Goal: Task Accomplishment & Management: Use online tool/utility

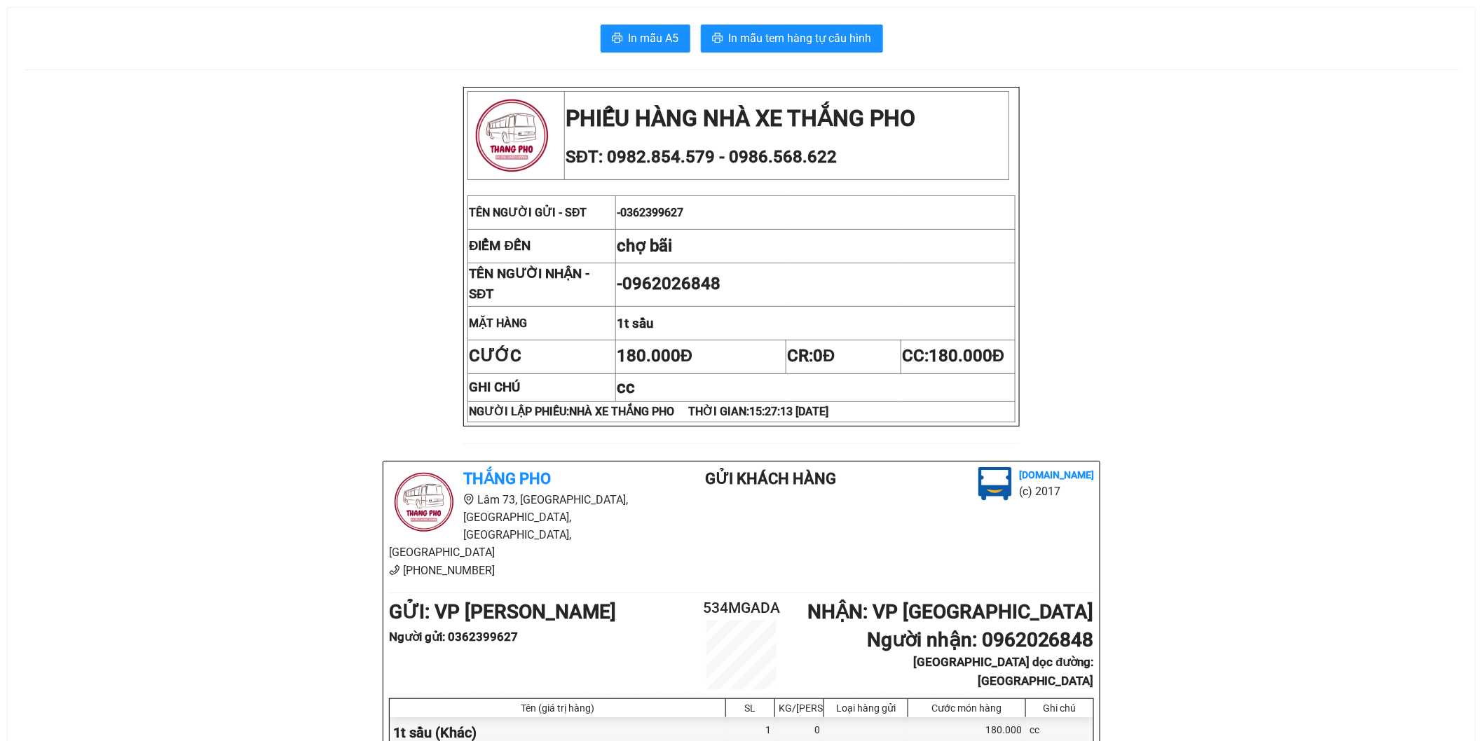
click at [771, 54] on div "In mẫu A5 In mẫu tem hàng tự cấu hình PHIẾU HÀNG NHÀ XE THẮNG PHO SĐT: 0982.854…" at bounding box center [741, 485] width 1467 height 955
click at [774, 36] on span "In mẫu tem hàng tự cấu hình" at bounding box center [800, 38] width 143 height 18
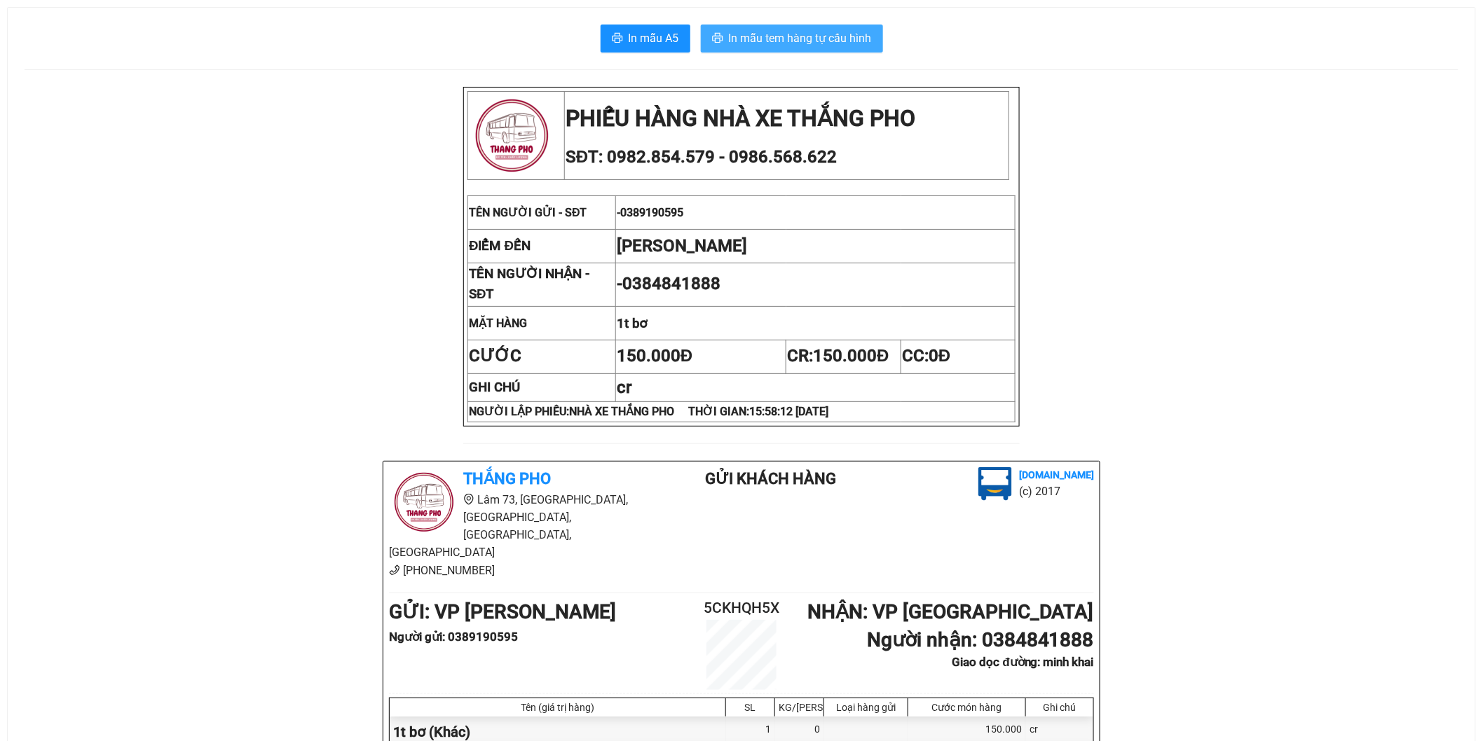
click at [815, 47] on button "In mẫu tem hàng tự cấu hình" at bounding box center [792, 39] width 182 height 28
click at [789, 37] on span "In mẫu tem hàng tự cấu hình" at bounding box center [800, 38] width 143 height 18
drag, startPoint x: 775, startPoint y: 38, endPoint x: 769, endPoint y: 43, distance: 8.4
click at [769, 43] on span "In mẫu tem hàng tự cấu hình" at bounding box center [800, 38] width 143 height 18
click at [825, 44] on span "In mẫu tem hàng tự cấu hình" at bounding box center [800, 38] width 143 height 18
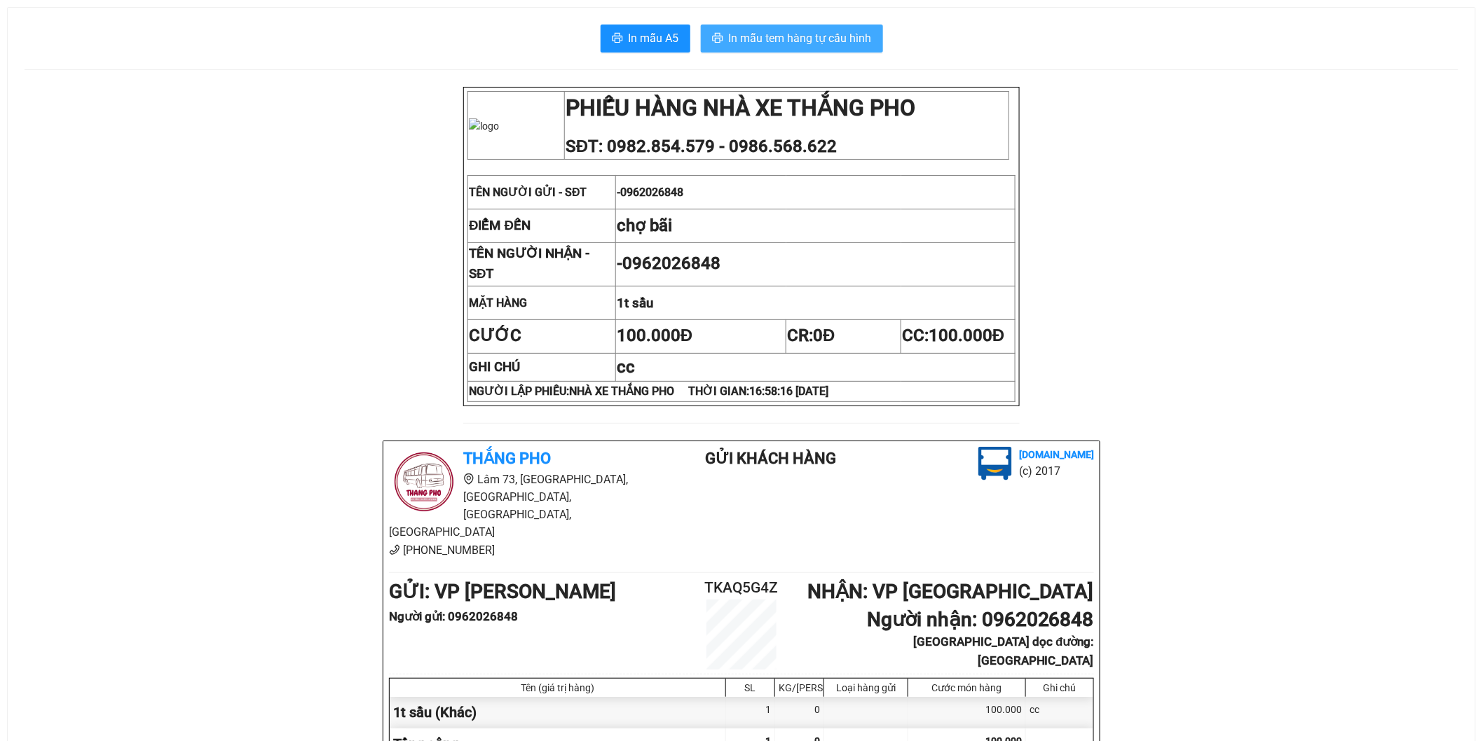
click at [748, 34] on span "In mẫu tem hàng tự cấu hình" at bounding box center [800, 38] width 143 height 18
click at [782, 44] on span "In mẫu tem hàng tự cấu hình" at bounding box center [800, 38] width 143 height 18
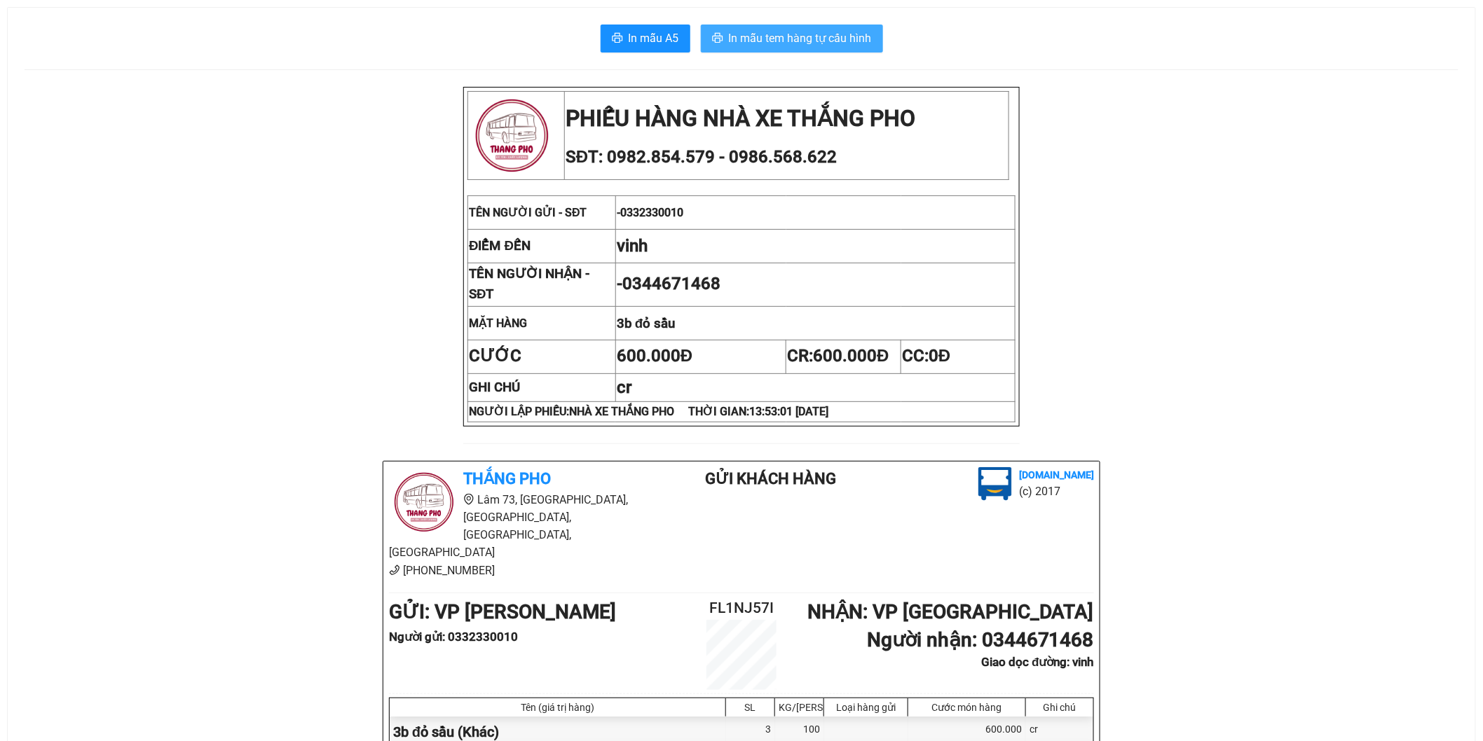
click at [806, 36] on span "In mẫu tem hàng tự cấu hình" at bounding box center [800, 38] width 143 height 18
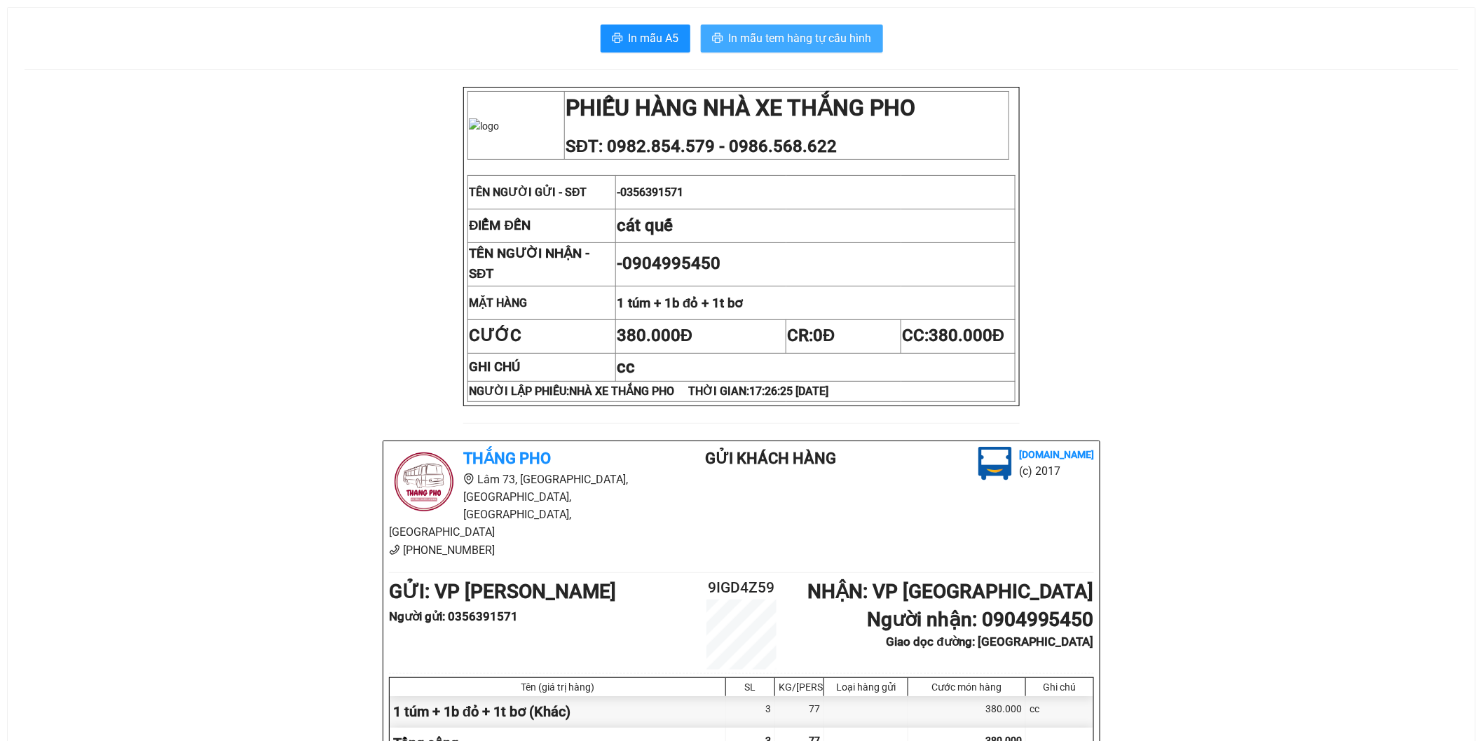
click at [783, 50] on button "In mẫu tem hàng tự cấu hình" at bounding box center [792, 39] width 182 height 28
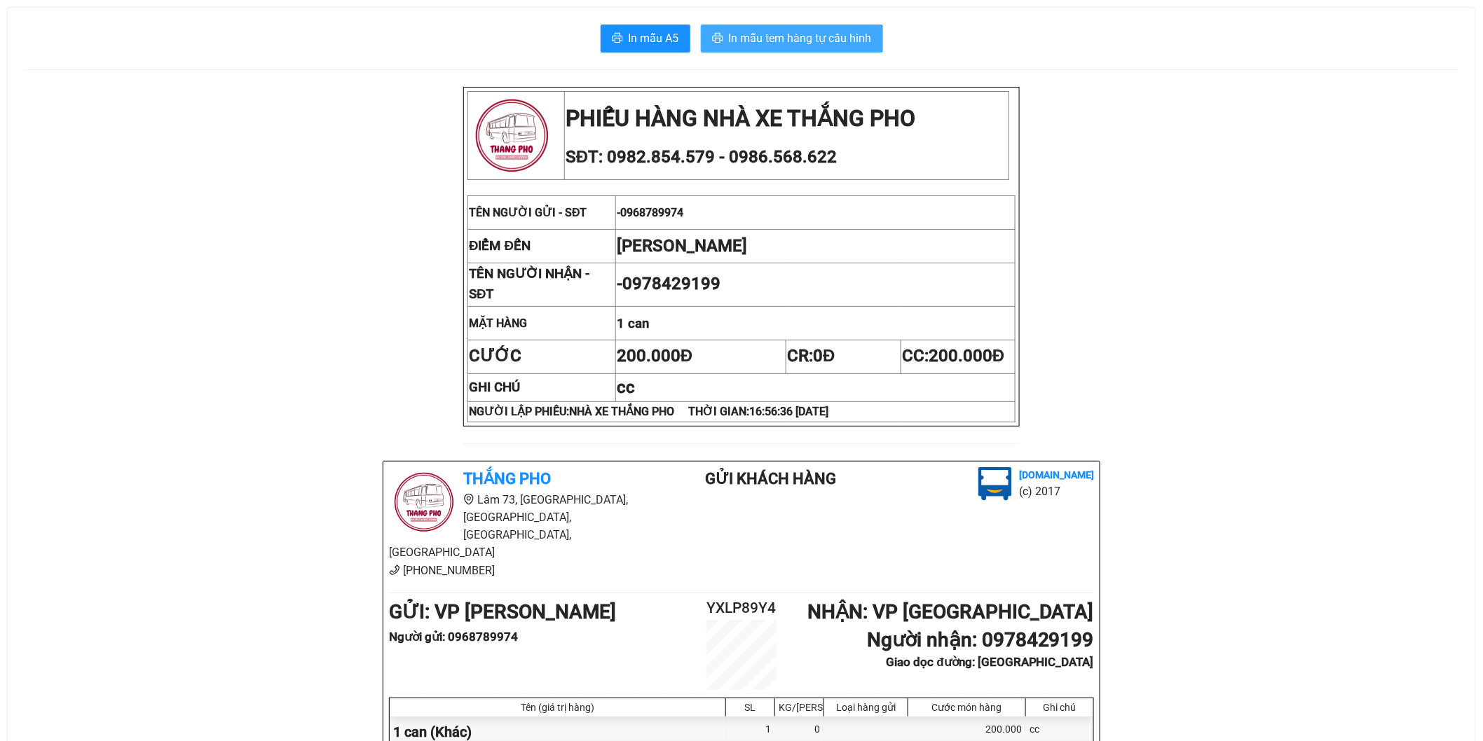
click at [796, 46] on span "In mẫu tem hàng tự cấu hình" at bounding box center [800, 38] width 143 height 18
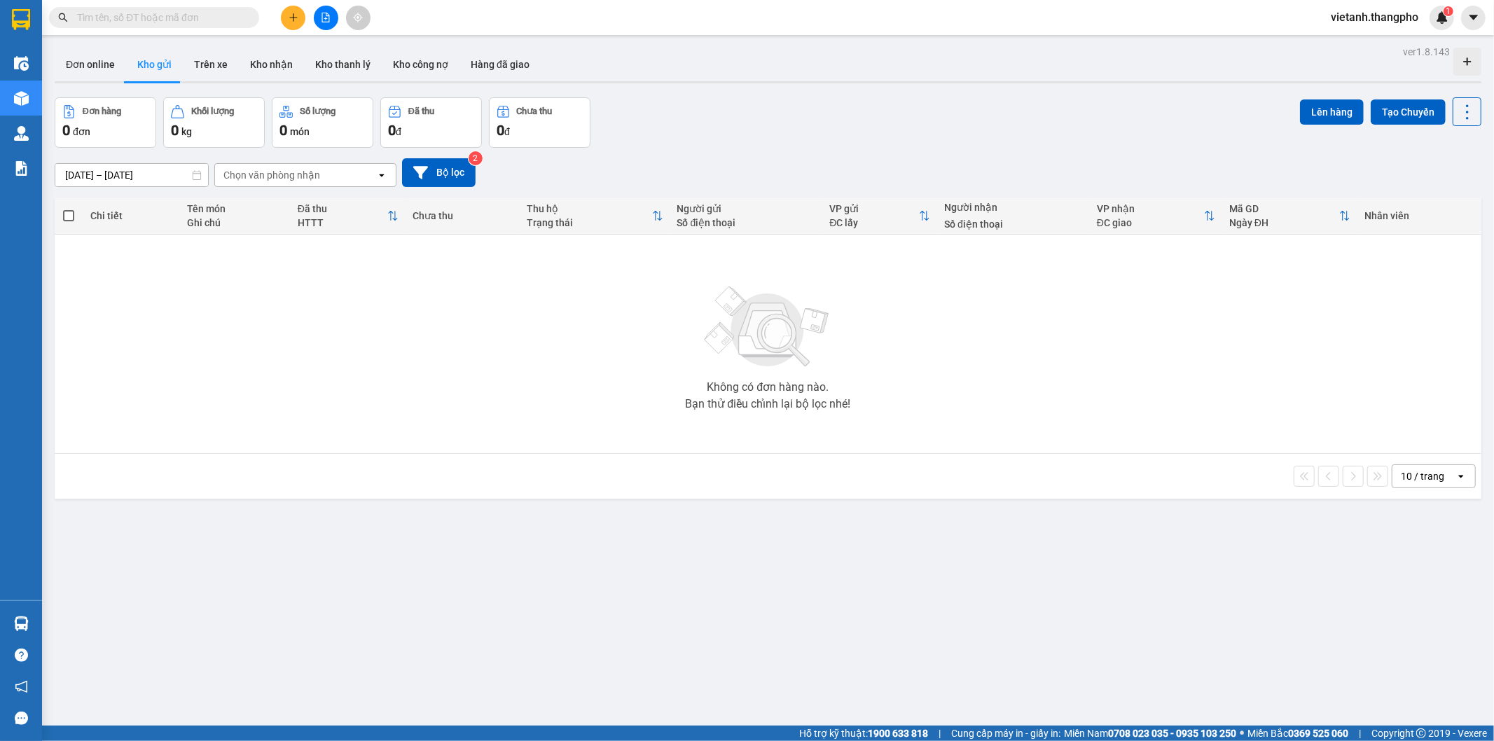
click at [319, 19] on button at bounding box center [326, 18] width 25 height 25
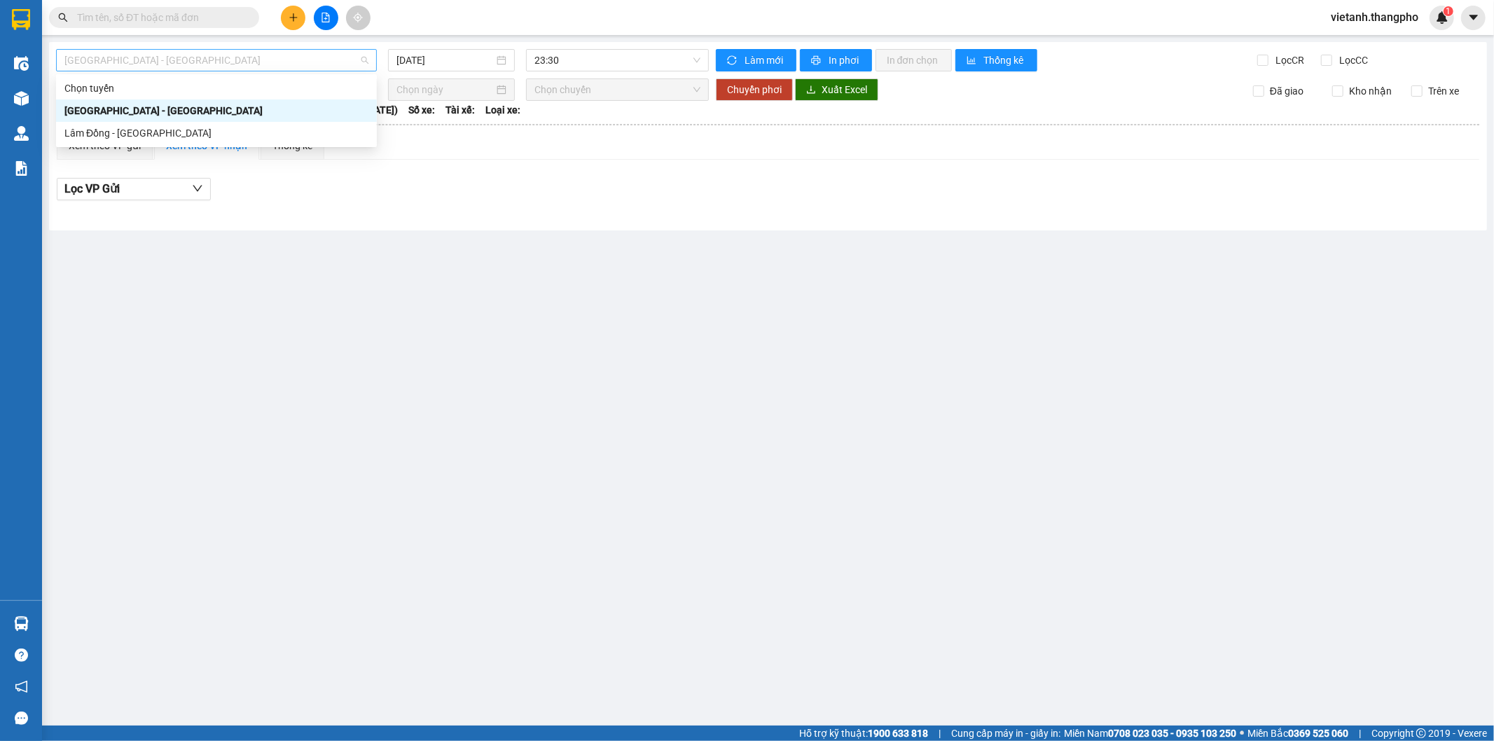
click at [299, 62] on span "[GEOGRAPHIC_DATA] - [GEOGRAPHIC_DATA]" at bounding box center [216, 60] width 304 height 21
click at [254, 130] on div "Lâm Đồng - [GEOGRAPHIC_DATA]" at bounding box center [216, 132] width 304 height 15
type input "[DATE]"
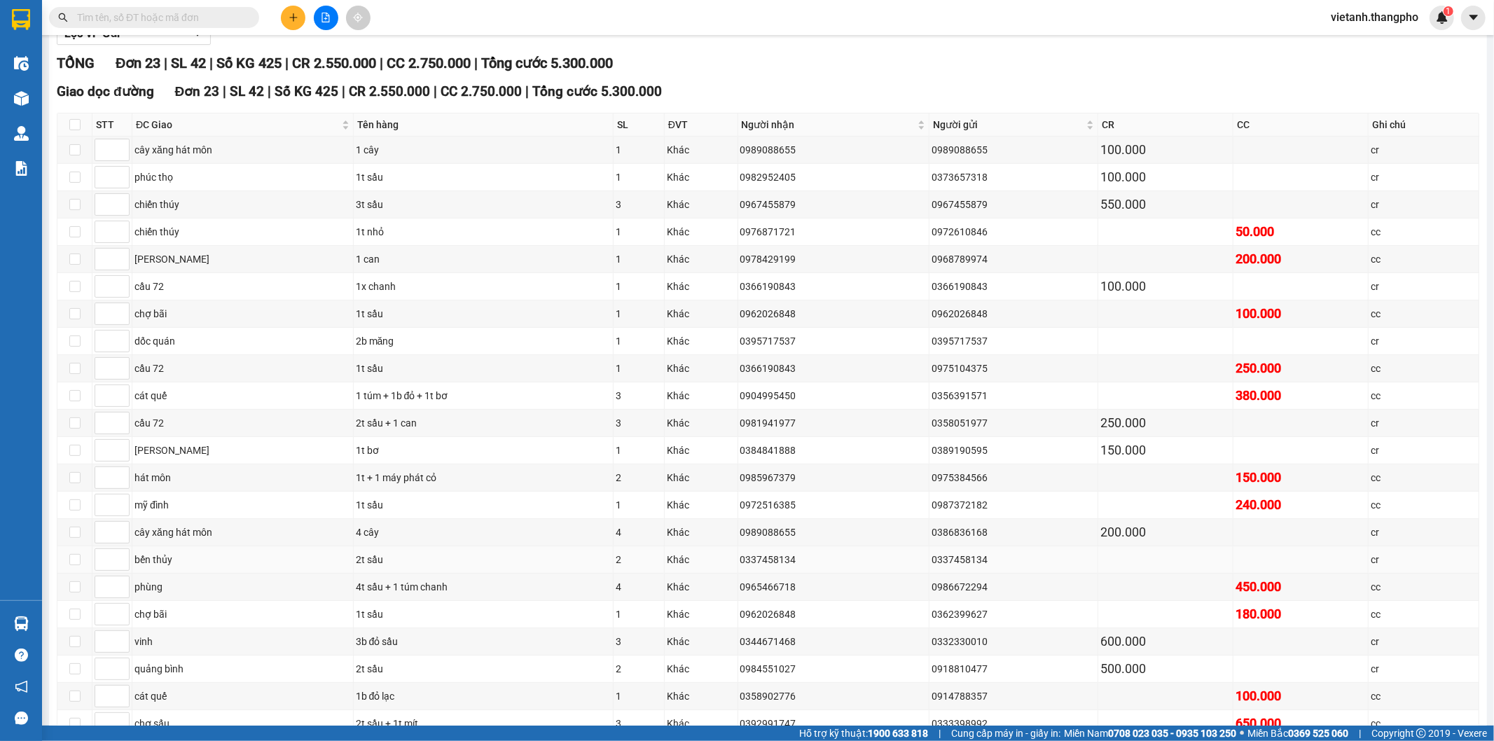
scroll to position [233, 0]
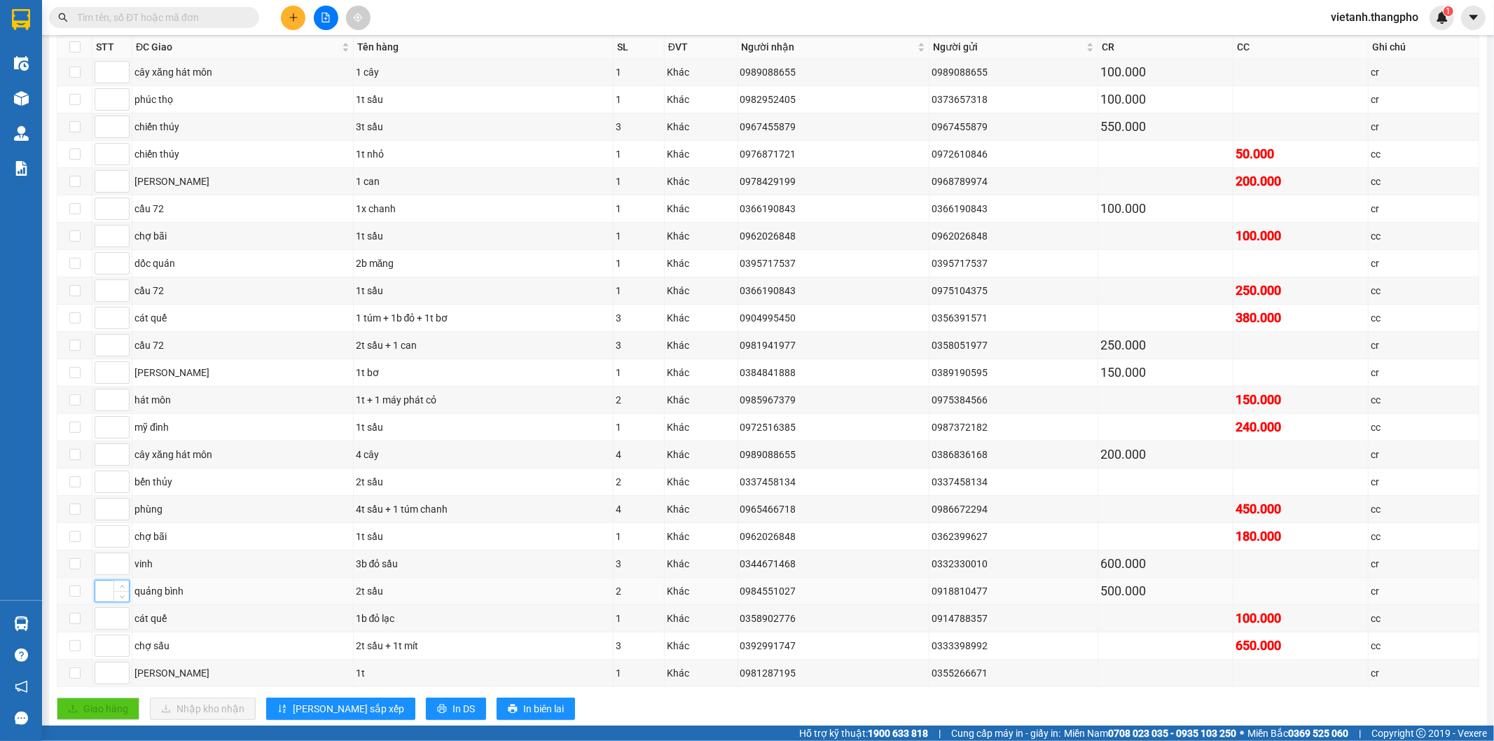
click at [105, 600] on input at bounding box center [112, 591] width 34 height 21
type input "1"
click at [102, 564] on input at bounding box center [112, 564] width 34 height 21
type input "2"
click at [106, 486] on input at bounding box center [112, 482] width 34 height 21
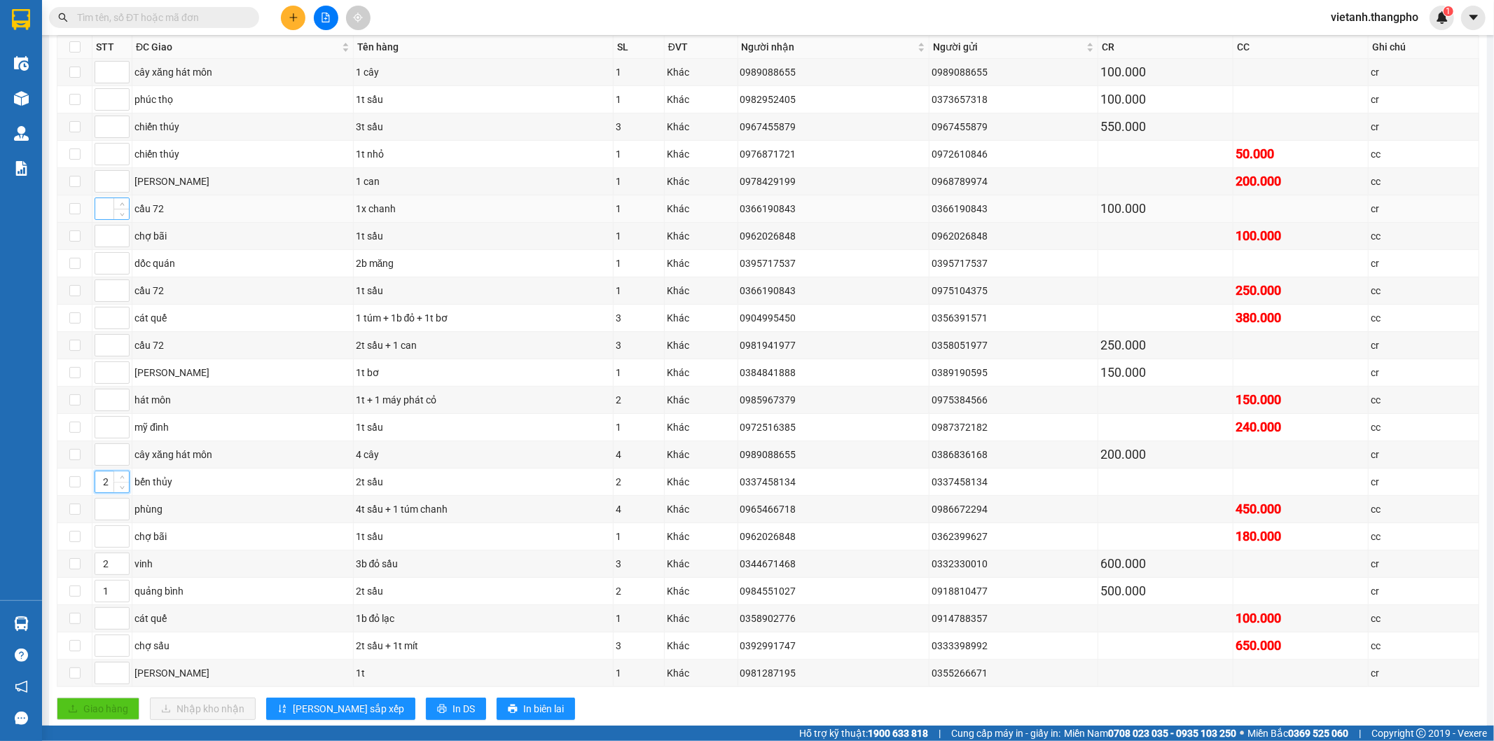
type input "2"
click at [105, 211] on input at bounding box center [112, 208] width 34 height 21
type input "3"
click at [101, 290] on input at bounding box center [112, 290] width 34 height 21
type input "3"
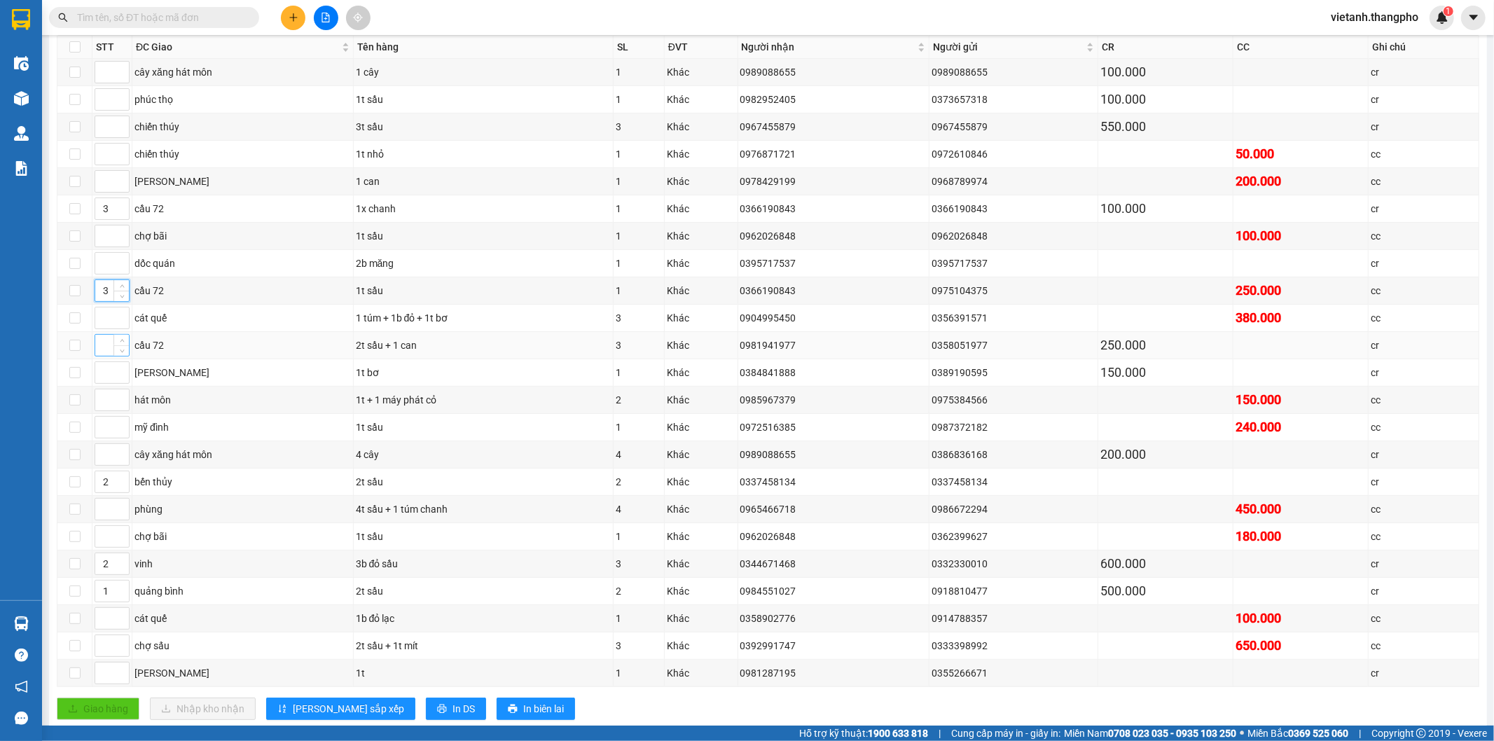
click at [100, 352] on input at bounding box center [112, 345] width 34 height 21
type input "3"
click at [105, 266] on input at bounding box center [112, 263] width 34 height 21
type input "4"
click at [104, 437] on input at bounding box center [112, 427] width 34 height 21
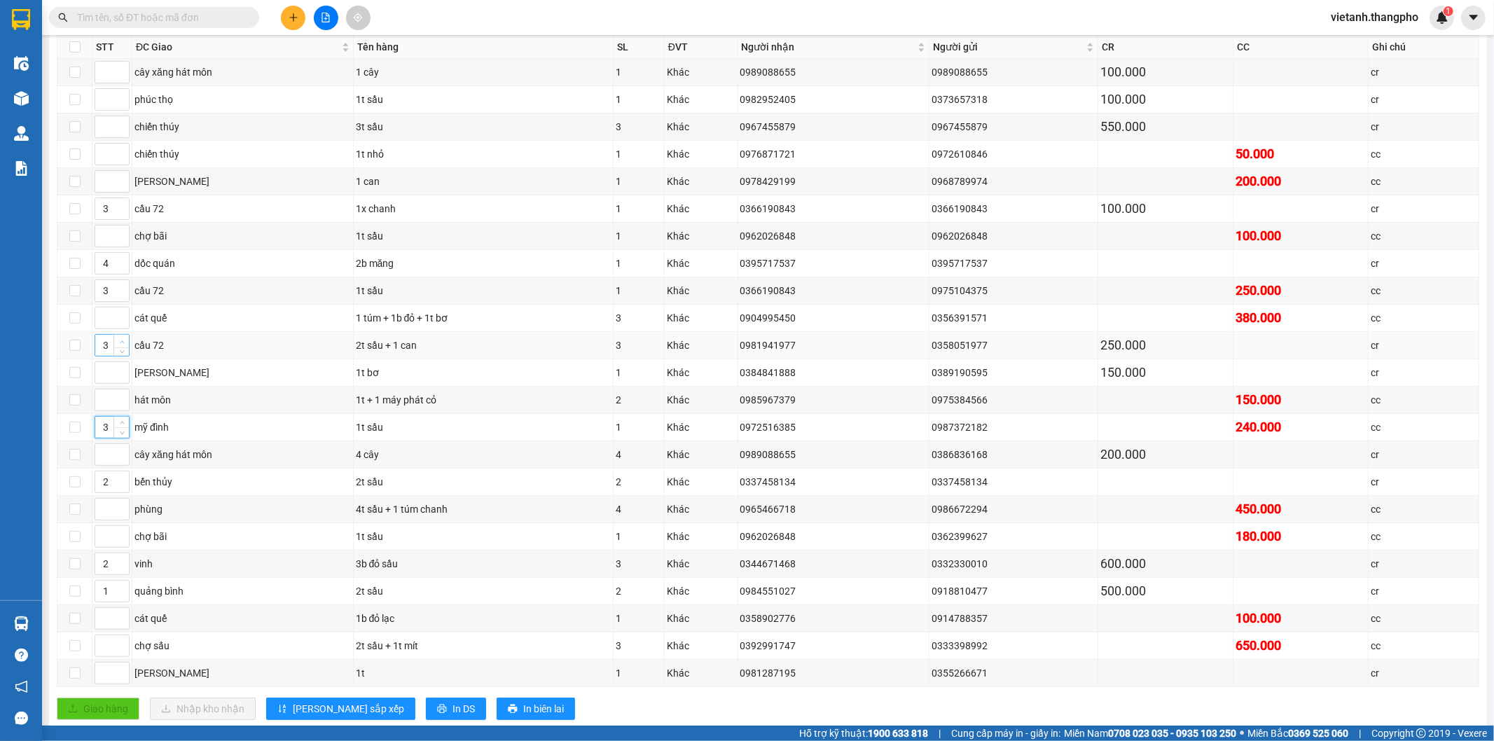
type input "3"
type input "4"
click at [121, 343] on icon "up" at bounding box center [122, 342] width 5 height 5
type input "4"
click at [120, 287] on icon "up" at bounding box center [122, 287] width 5 height 5
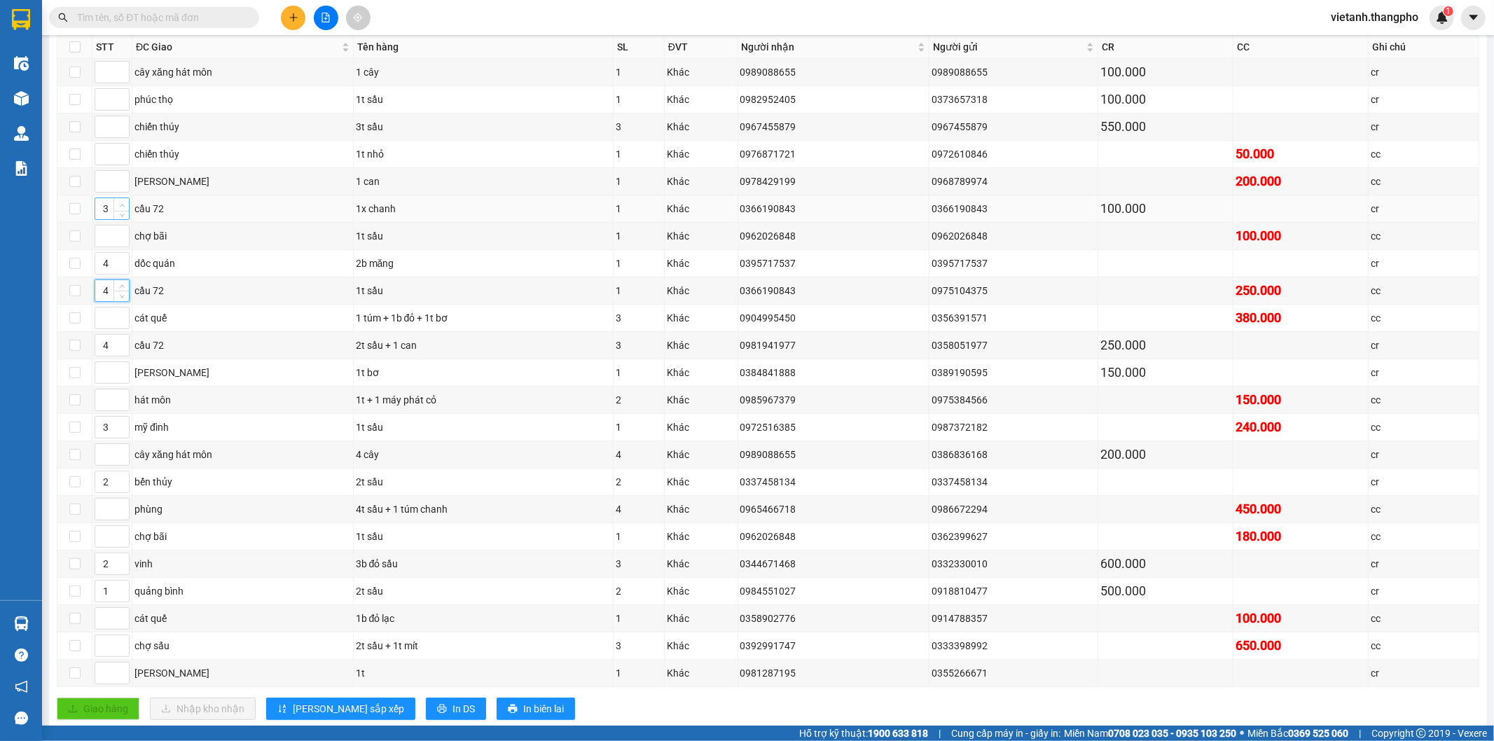
type input "4"
click at [123, 205] on icon "up" at bounding box center [122, 205] width 5 height 5
type input "5"
click at [123, 257] on span "up" at bounding box center [122, 260] width 8 height 8
click at [102, 652] on input at bounding box center [112, 645] width 34 height 21
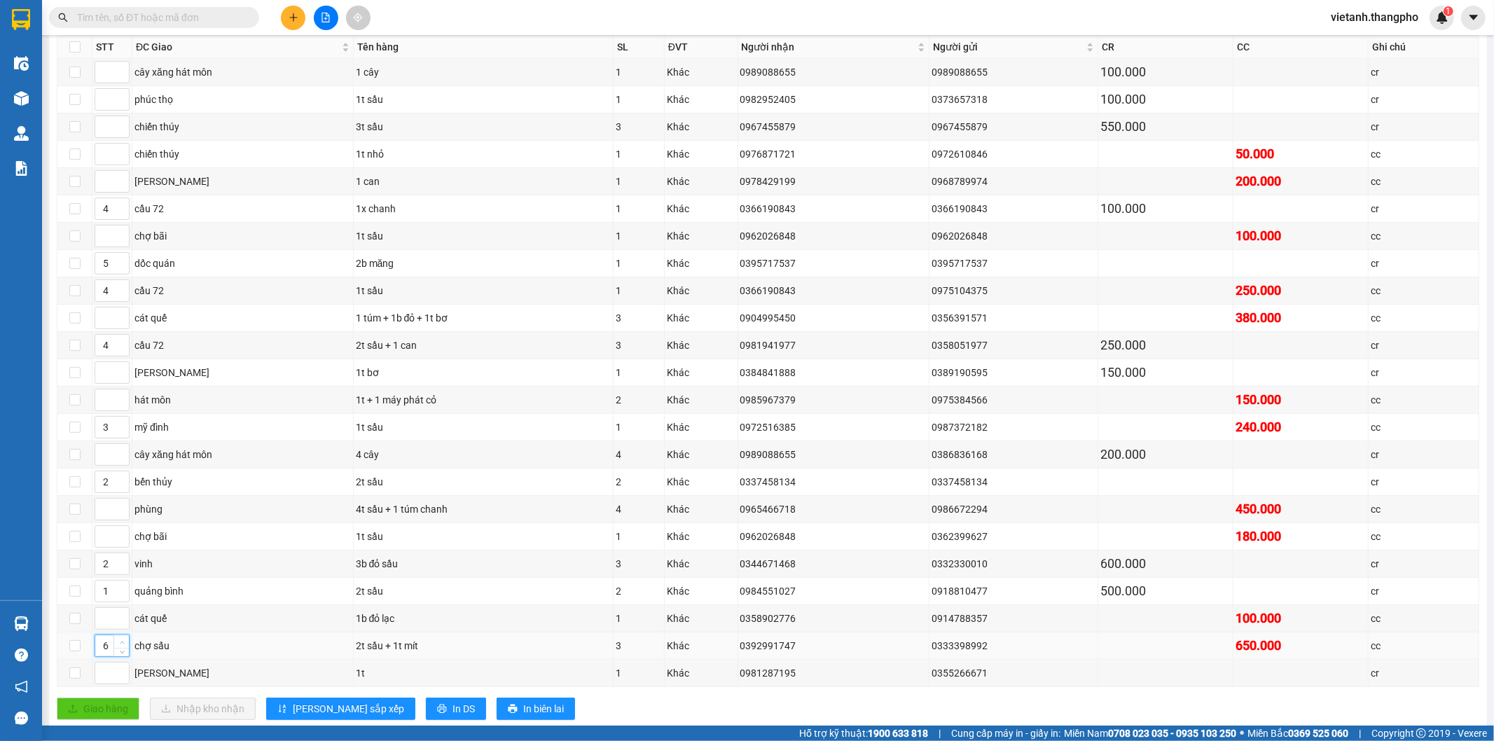
click at [116, 648] on span "Increase Value" at bounding box center [121, 641] width 15 height 13
type input "6"
click at [108, 184] on input at bounding box center [112, 181] width 34 height 21
type input "6"
type input "7"
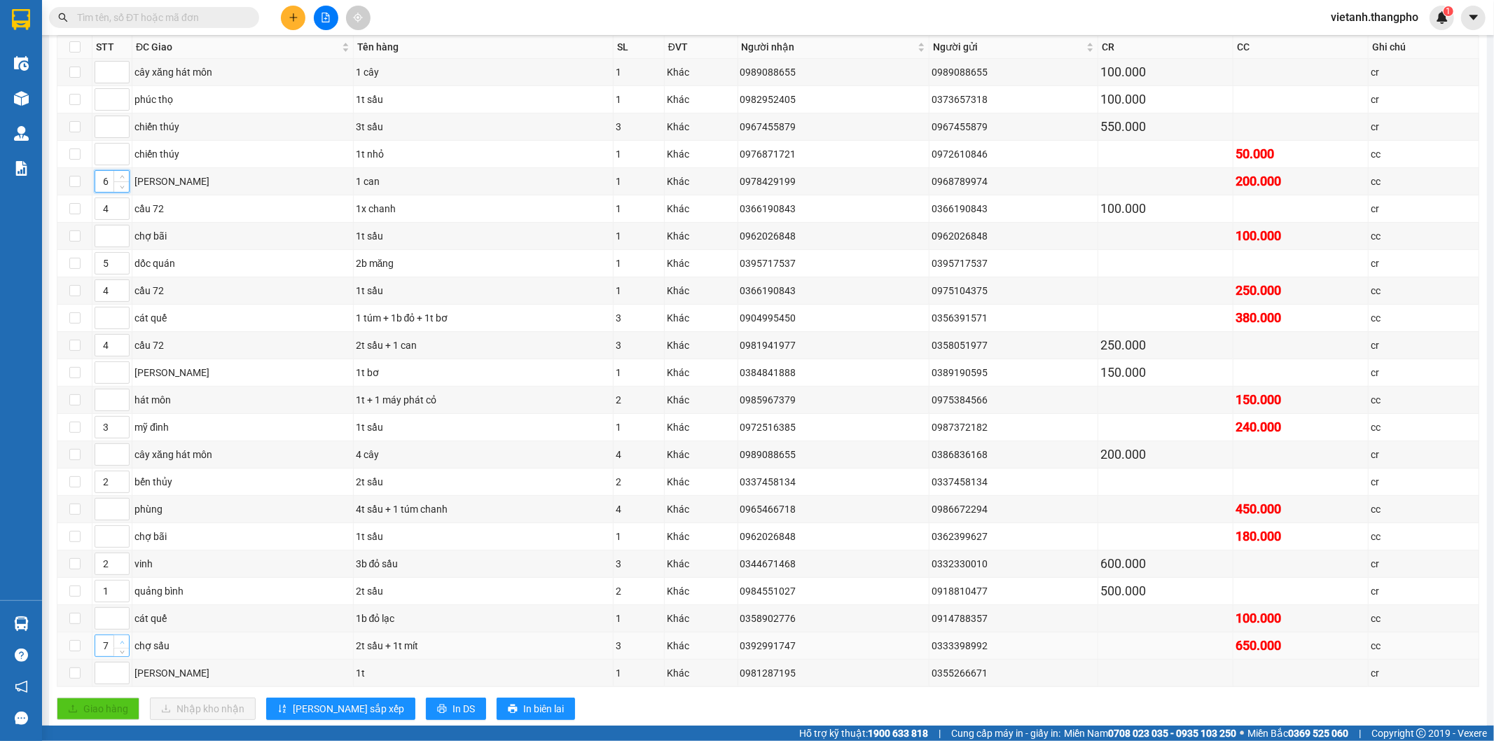
click at [123, 645] on icon "up" at bounding box center [122, 642] width 5 height 5
click at [102, 626] on input at bounding box center [112, 618] width 34 height 21
type input "7"
type input "8"
click at [123, 643] on span "up" at bounding box center [122, 642] width 8 height 8
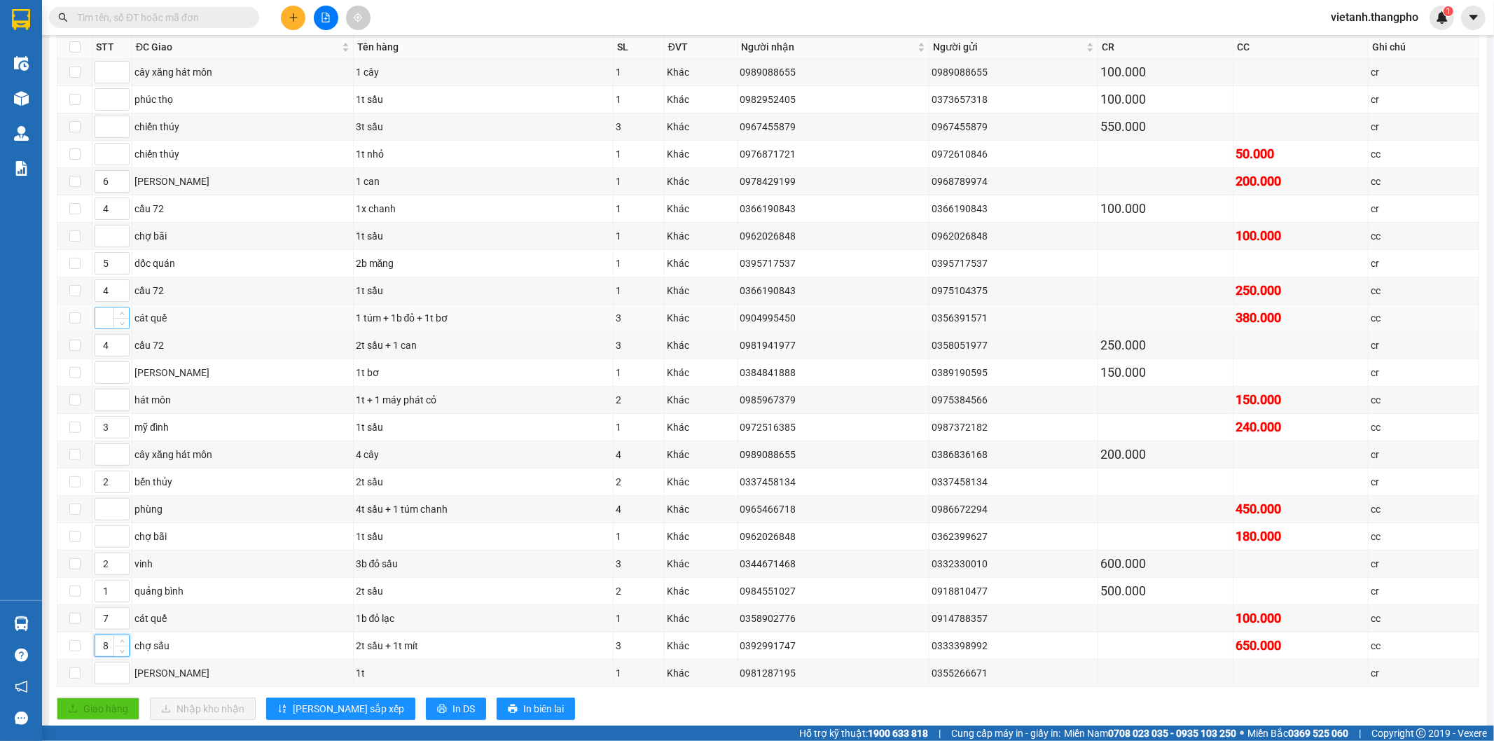
click at [102, 315] on input at bounding box center [112, 318] width 34 height 21
type input "7"
click at [102, 678] on input at bounding box center [112, 673] width 34 height 21
click at [104, 128] on input at bounding box center [112, 126] width 34 height 21
type input "9"
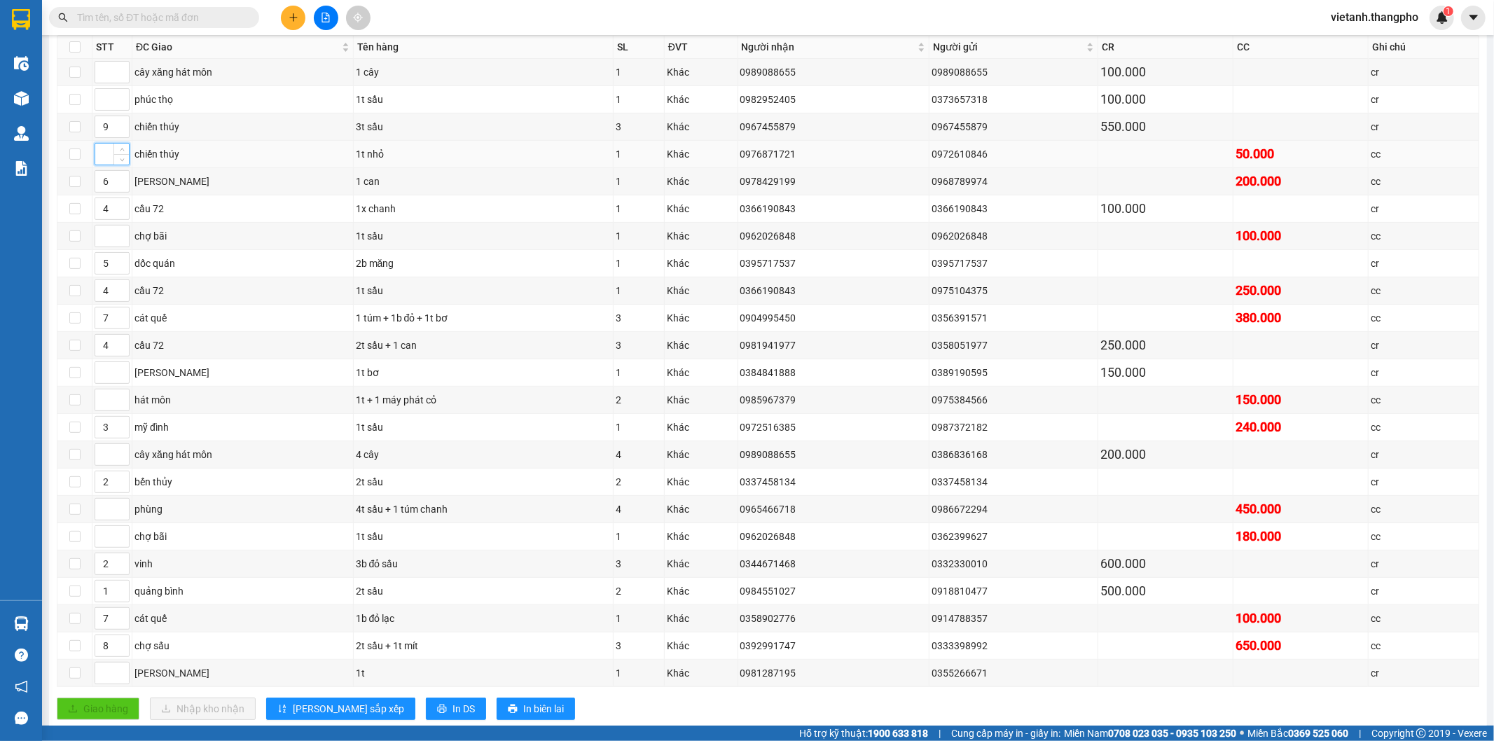
click at [106, 162] on input at bounding box center [112, 154] width 34 height 21
type input "9"
click at [107, 376] on input at bounding box center [112, 372] width 34 height 21
type input "10"
click at [104, 682] on input at bounding box center [112, 673] width 34 height 21
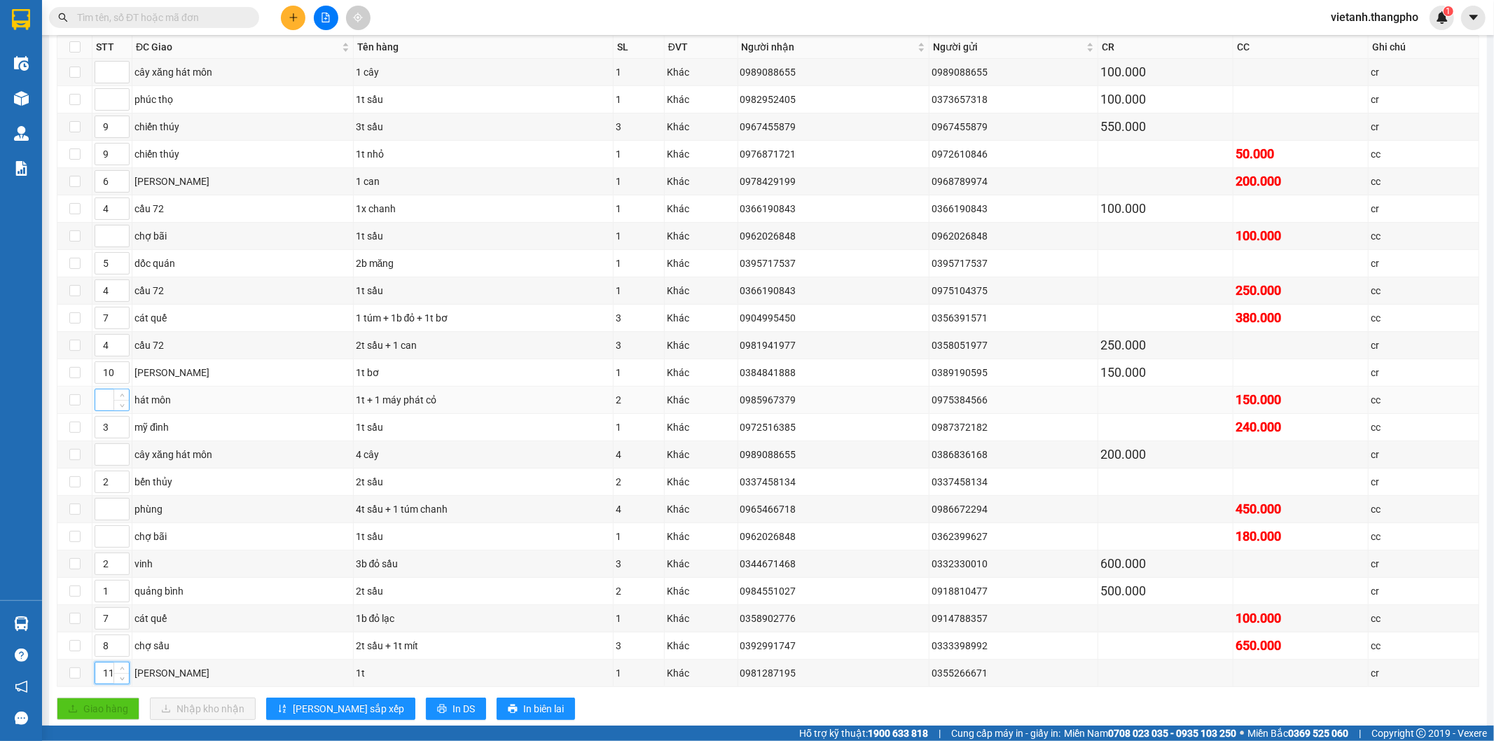
type input "11"
click at [104, 408] on input at bounding box center [112, 400] width 34 height 21
type input "12"
click at [100, 74] on input at bounding box center [112, 72] width 34 height 21
type input "12"
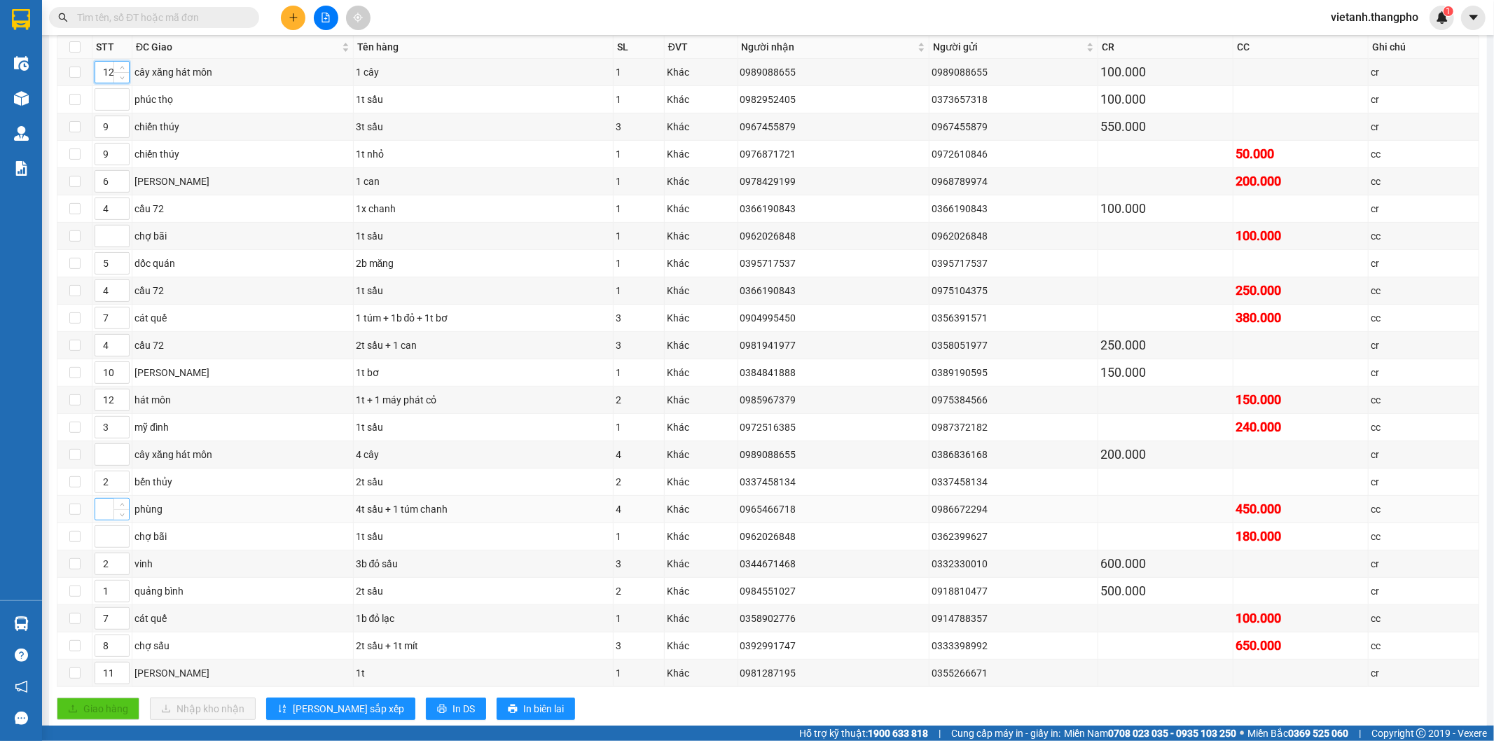
click at [106, 515] on input at bounding box center [112, 509] width 34 height 21
type input "13"
click at [107, 458] on input at bounding box center [112, 454] width 34 height 21
type input "12"
click at [106, 99] on input at bounding box center [112, 99] width 34 height 21
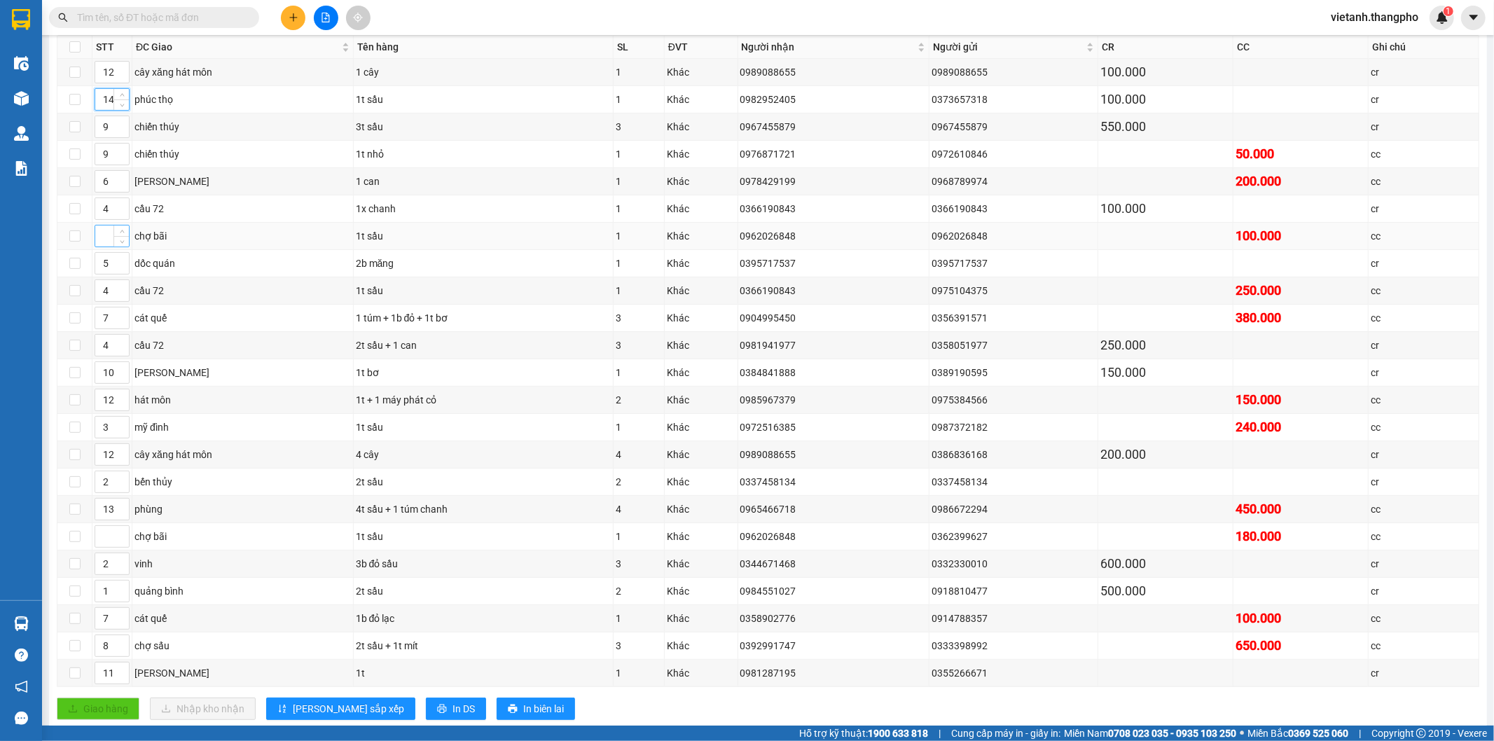
type input "14"
click at [106, 234] on input at bounding box center [112, 236] width 34 height 21
type input "15"
click at [99, 544] on input at bounding box center [112, 536] width 34 height 21
type input "15"
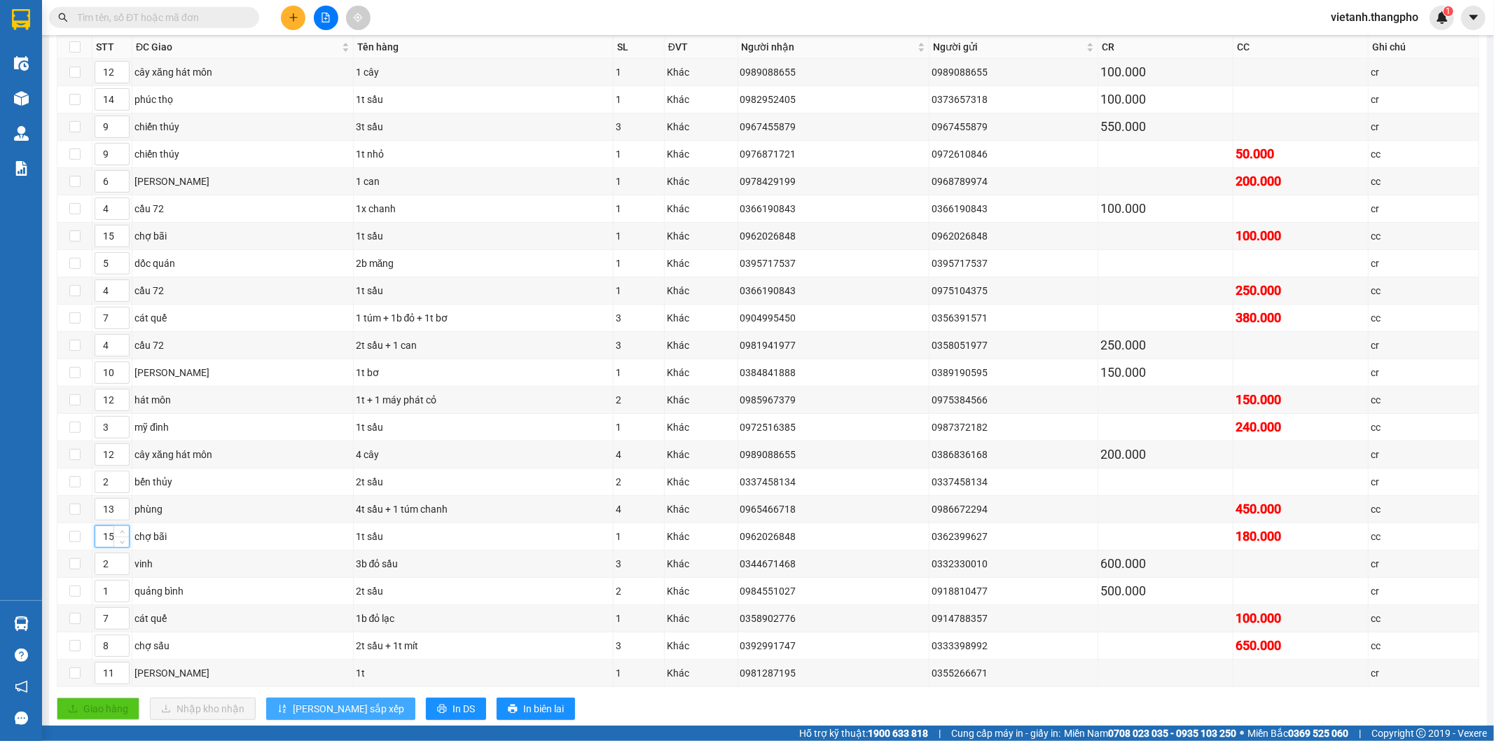
click at [322, 717] on span "[PERSON_NAME] sắp xếp" at bounding box center [348, 708] width 111 height 15
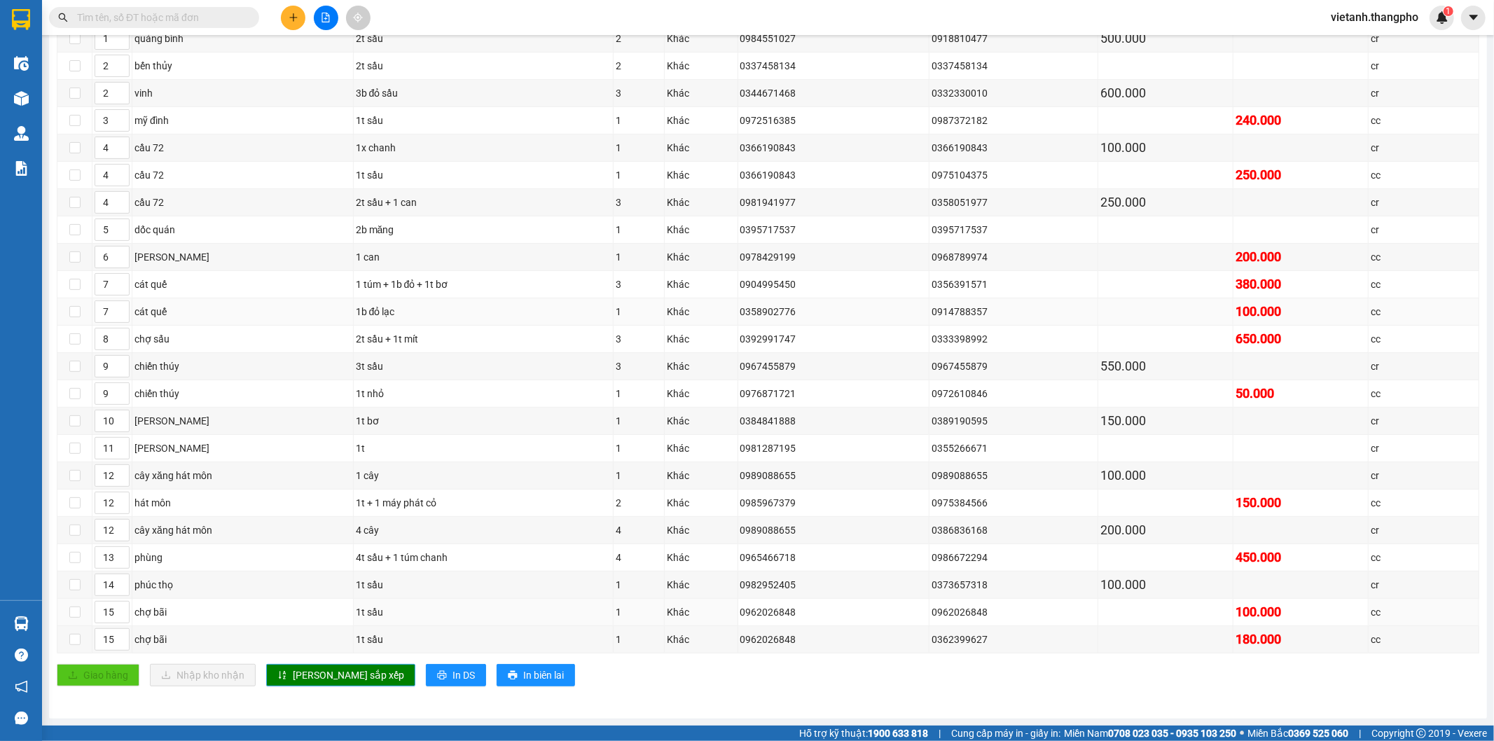
scroll to position [0, 0]
